Goal: Transaction & Acquisition: Purchase product/service

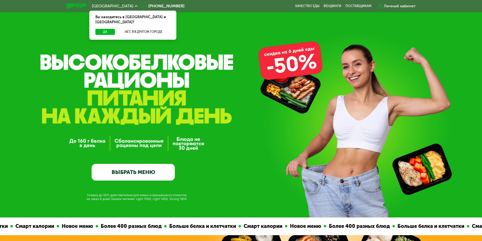
drag, startPoint x: 355, startPoint y: 110, endPoint x: 284, endPoint y: 111, distance: 70.6
click at [283, 114] on div "GrowFood — доставка правильного питания ВЫБРАТЬ МЕНЮ" at bounding box center [241, 129] width 482 height 104
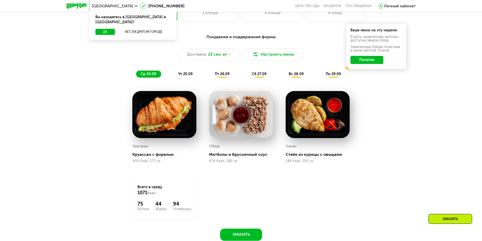
scroll to position [430, 0]
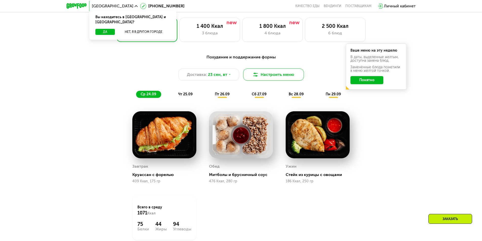
click at [283, 76] on button "Настроить меню" at bounding box center [273, 75] width 61 height 12
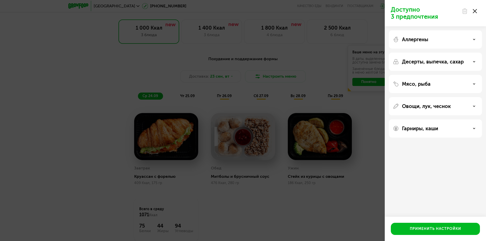
click at [476, 82] on div "Мясо, рыба" at bounding box center [435, 84] width 85 height 6
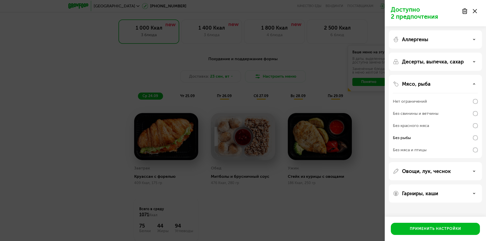
click at [473, 85] on icon at bounding box center [474, 84] width 3 height 3
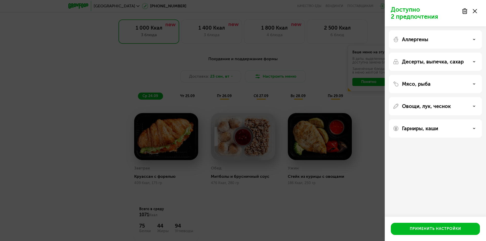
click at [473, 104] on div "Овощи, лук, чеснок" at bounding box center [435, 106] width 85 height 6
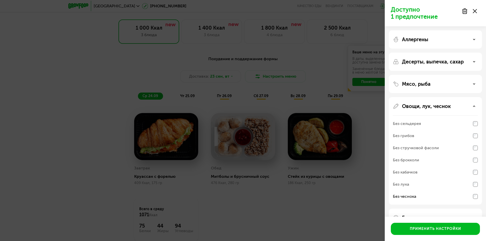
click at [472, 105] on div "Овощи, лук, чеснок" at bounding box center [435, 106] width 85 height 6
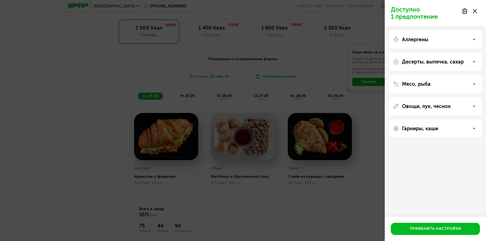
click at [472, 127] on div "Гарниры, каши" at bounding box center [435, 128] width 85 height 6
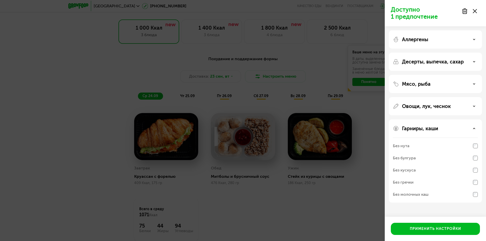
click at [472, 127] on div "Гарниры, каши" at bounding box center [435, 128] width 85 height 6
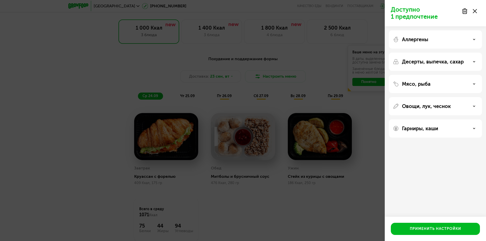
click at [473, 62] on div "Десерты, выпечка, сахар" at bounding box center [435, 62] width 85 height 6
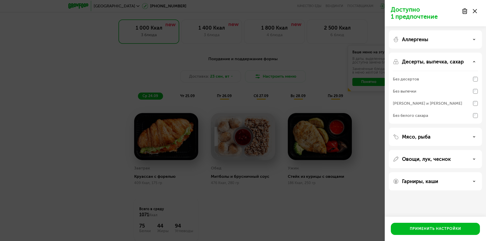
click at [473, 62] on icon at bounding box center [474, 61] width 3 height 3
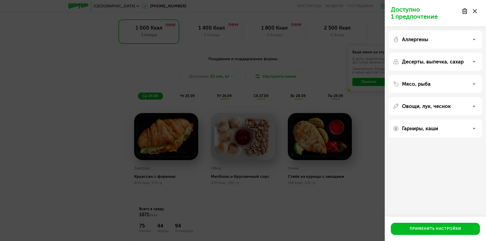
click at [473, 41] on div "Аллергены" at bounding box center [435, 39] width 85 height 6
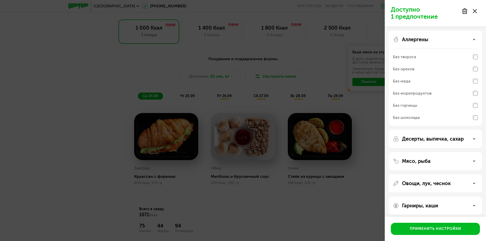
click at [473, 41] on div "Аллергены" at bounding box center [435, 39] width 85 height 6
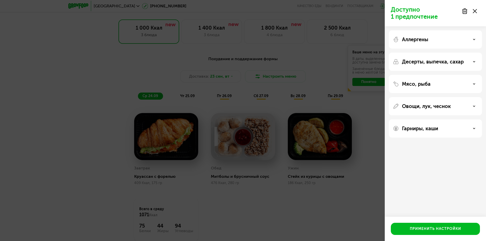
click at [476, 10] on icon at bounding box center [475, 11] width 4 height 4
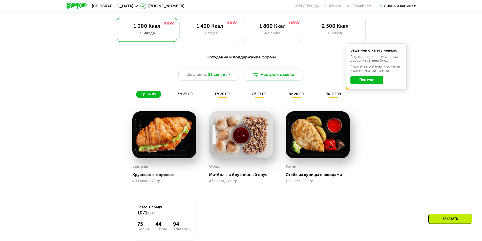
click at [218, 96] on span "пт 26.09" at bounding box center [222, 94] width 15 height 4
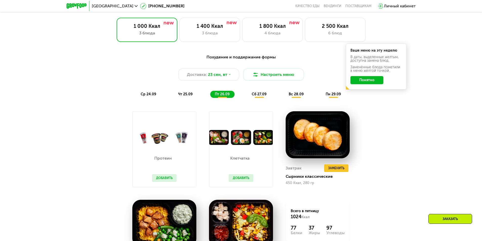
click at [151, 94] on span "ср 24.09" at bounding box center [148, 94] width 15 height 4
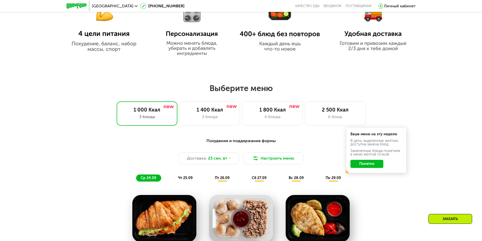
scroll to position [379, 0]
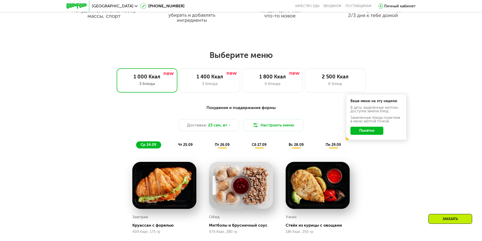
click at [229, 147] on span "пт 26.09" at bounding box center [222, 145] width 15 height 4
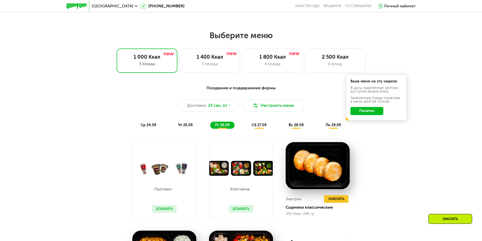
scroll to position [405, 0]
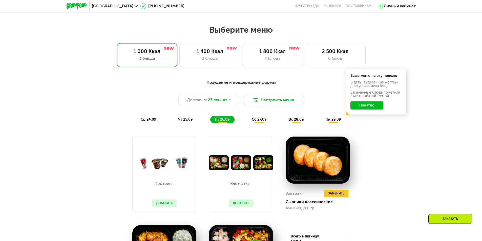
click at [262, 122] on span "сб 27.09" at bounding box center [259, 119] width 15 height 4
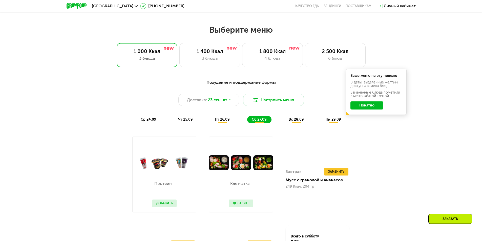
click at [284, 120] on div "ср 24.09 чт 25.09 пт 26.09 сб 27.09 вс 28.09 пн 29.09" at bounding box center [241, 119] width 210 height 7
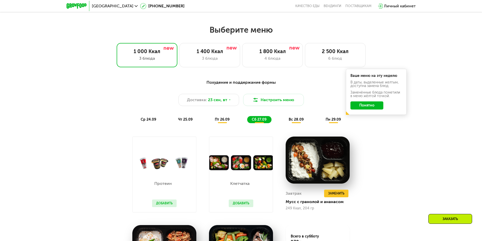
click at [291, 122] on span "вс 28.09" at bounding box center [296, 119] width 15 height 4
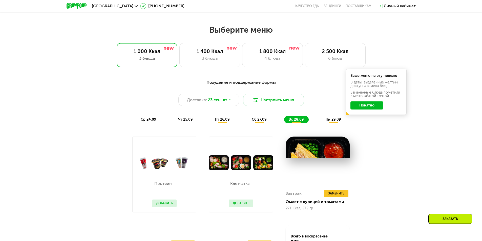
click at [327, 122] on span "пн 29.09" at bounding box center [333, 119] width 15 height 4
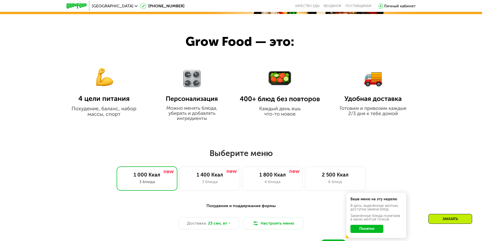
scroll to position [253, 0]
